Goal: Task Accomplishment & Management: Use online tool/utility

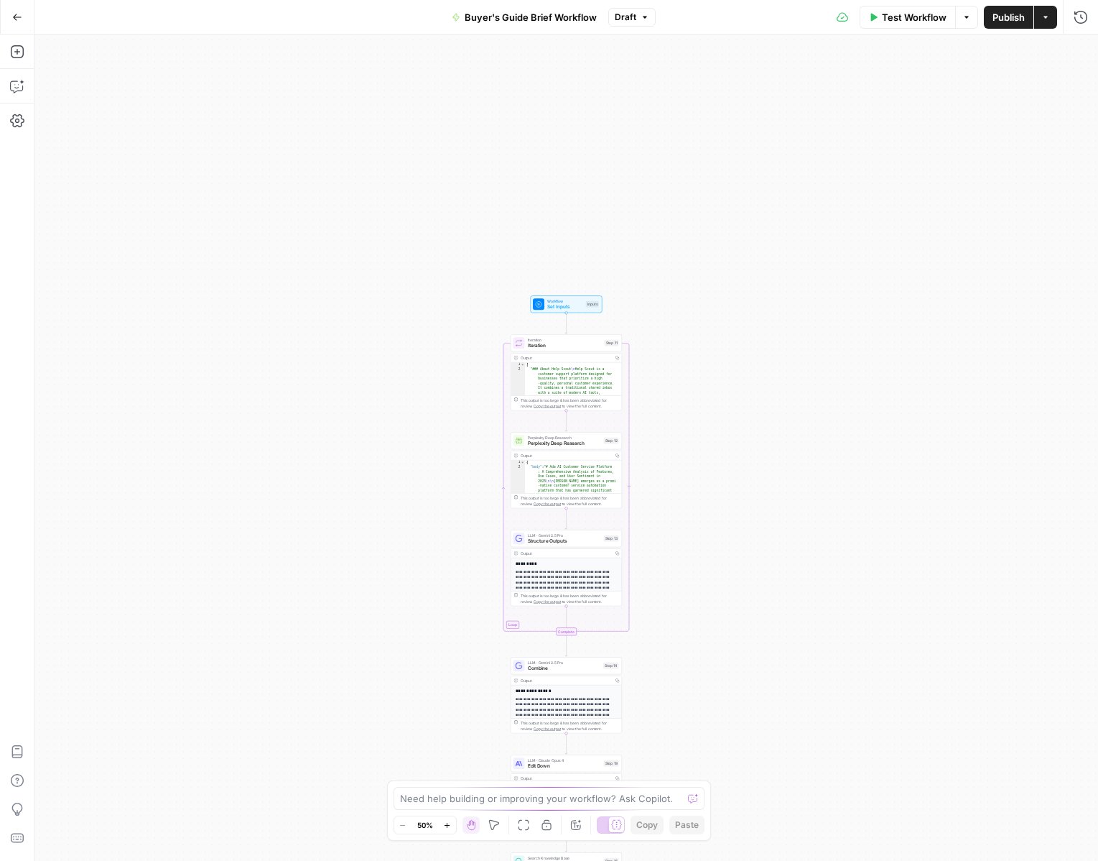
click at [445, 823] on icon "button" at bounding box center [447, 825] width 8 height 8
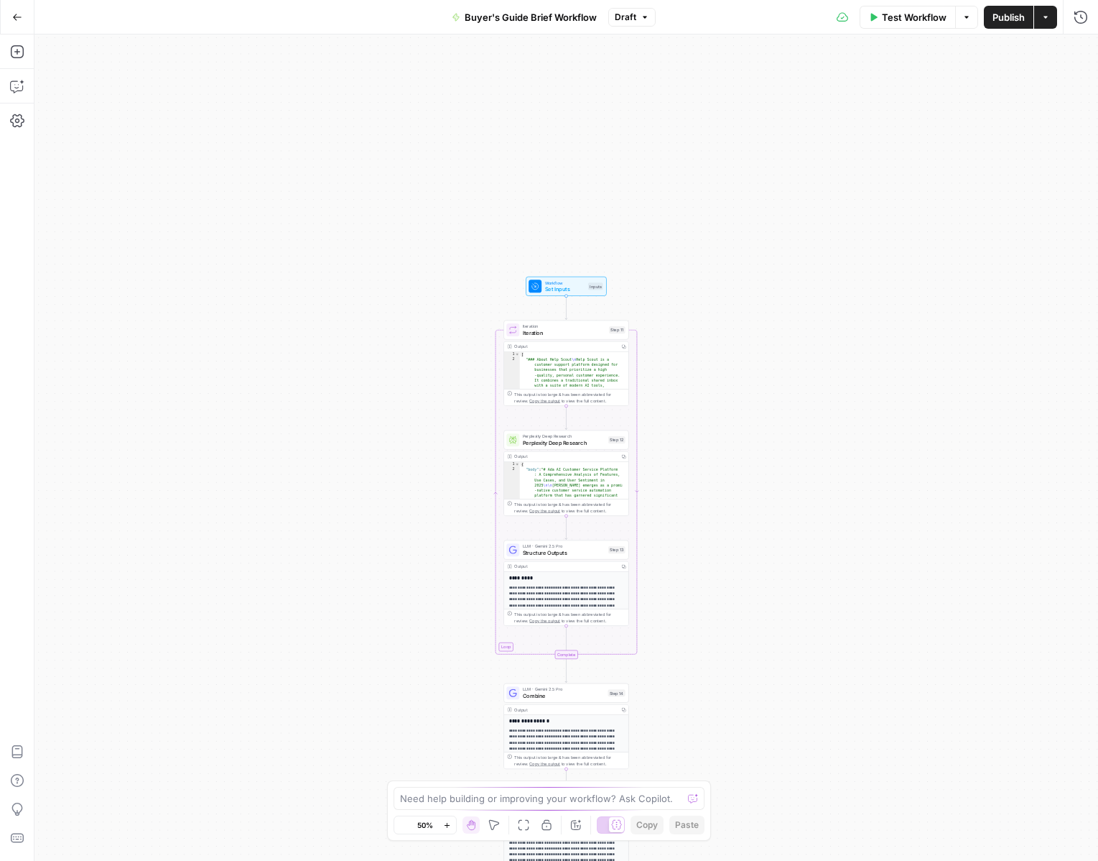
click at [445, 823] on icon "button" at bounding box center [447, 825] width 8 height 8
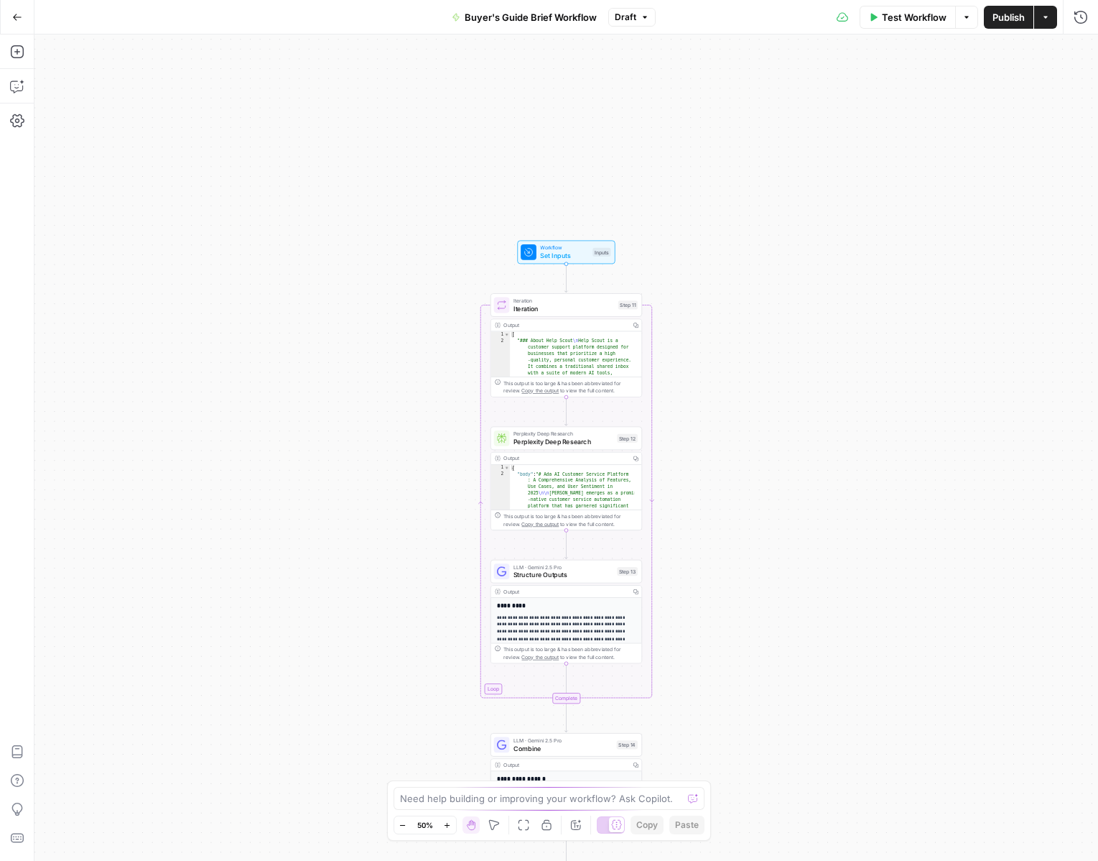
click at [445, 823] on icon "button" at bounding box center [447, 825] width 8 height 8
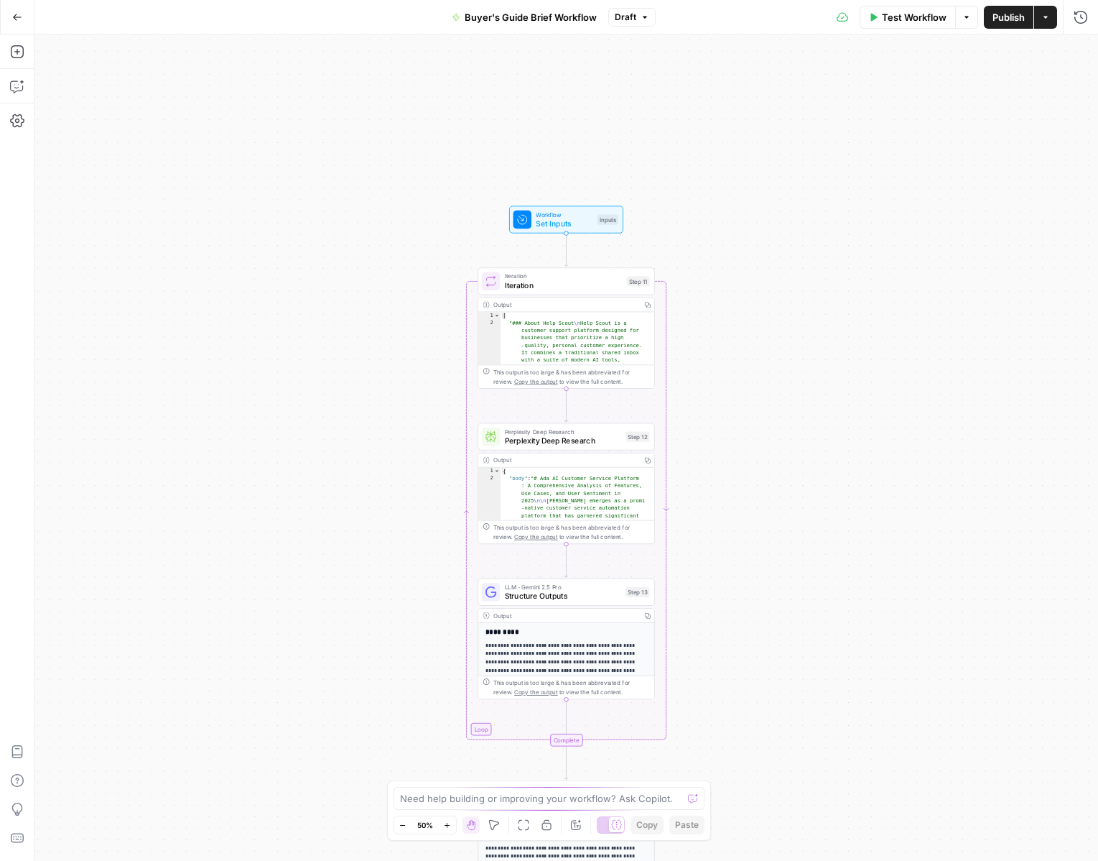
click at [445, 823] on icon "button" at bounding box center [447, 825] width 8 height 8
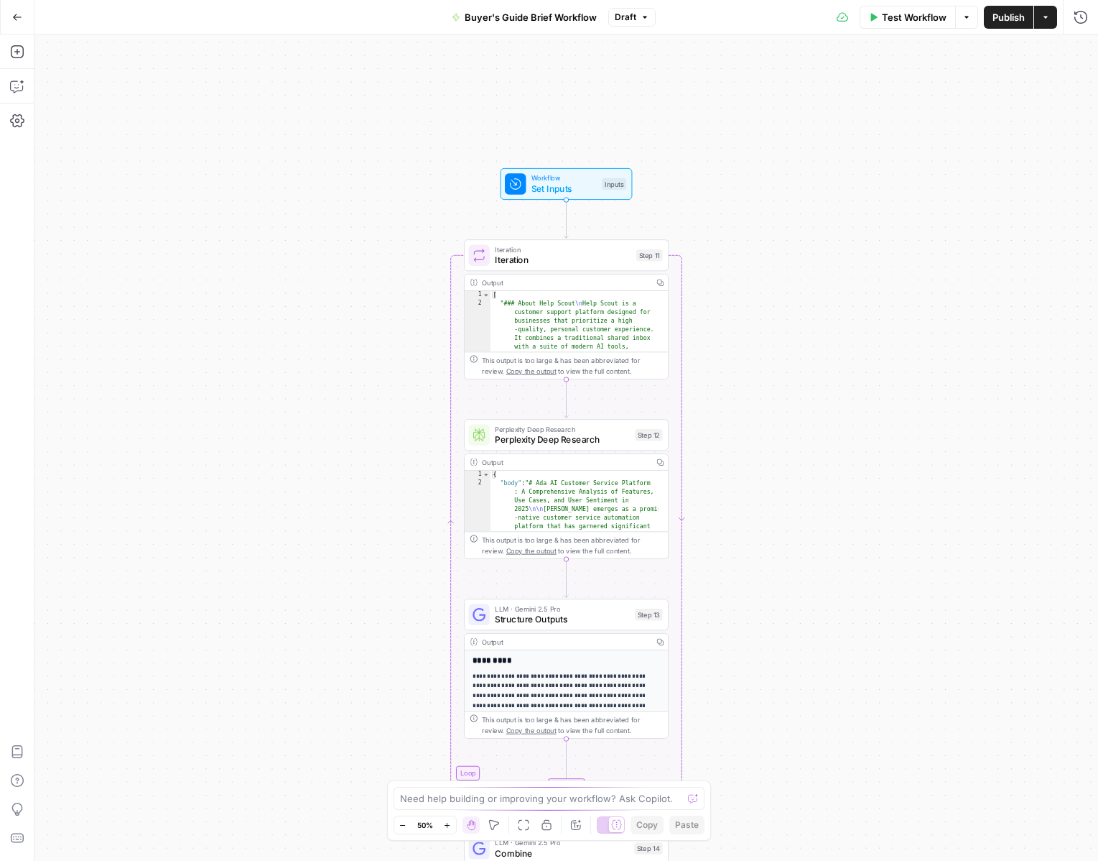
click at [445, 823] on icon "button" at bounding box center [447, 825] width 8 height 8
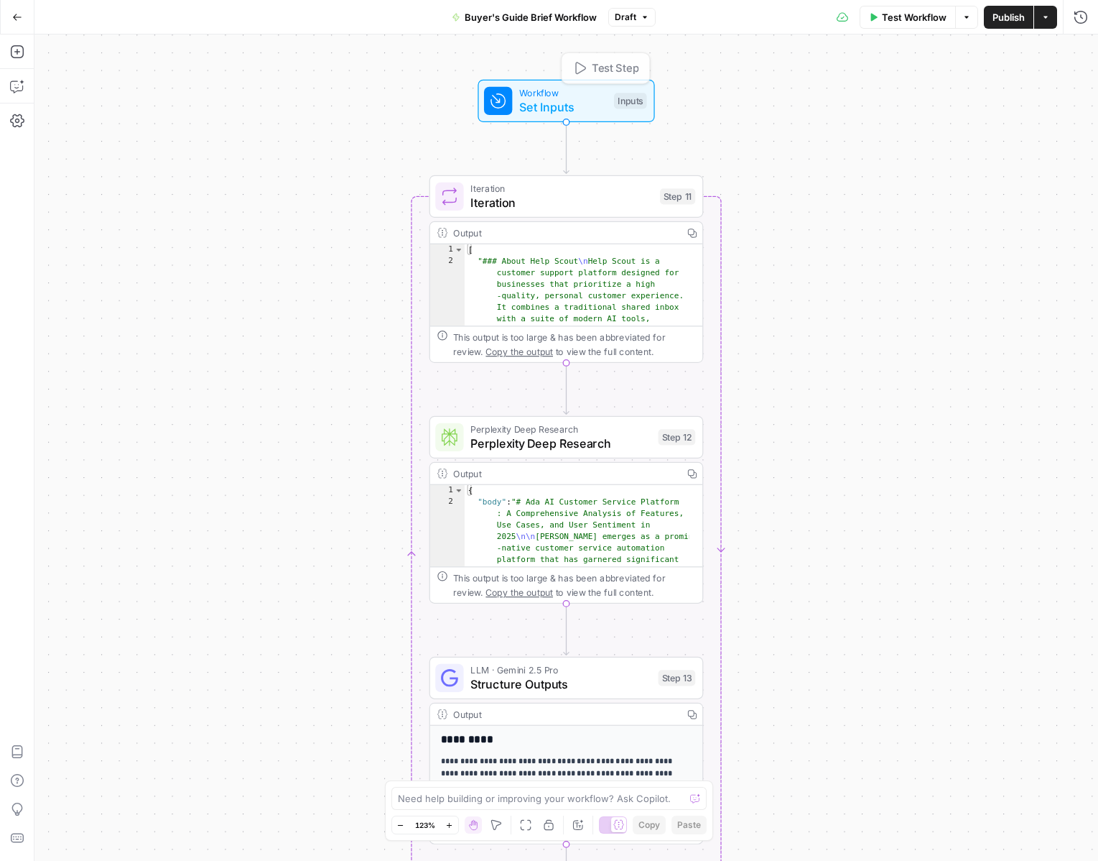
click at [543, 104] on span "Set Inputs" at bounding box center [563, 107] width 88 height 18
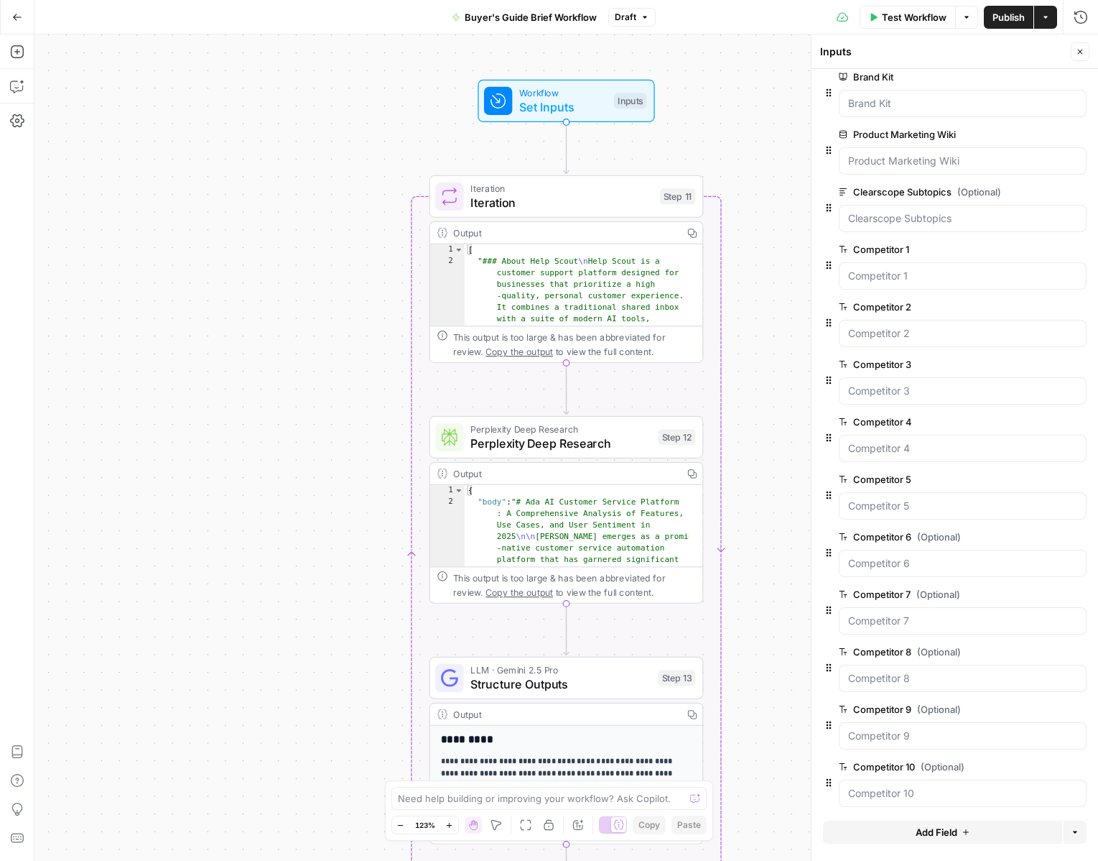
scroll to position [134, 0]
